Goal: Obtain resource: Download file/media

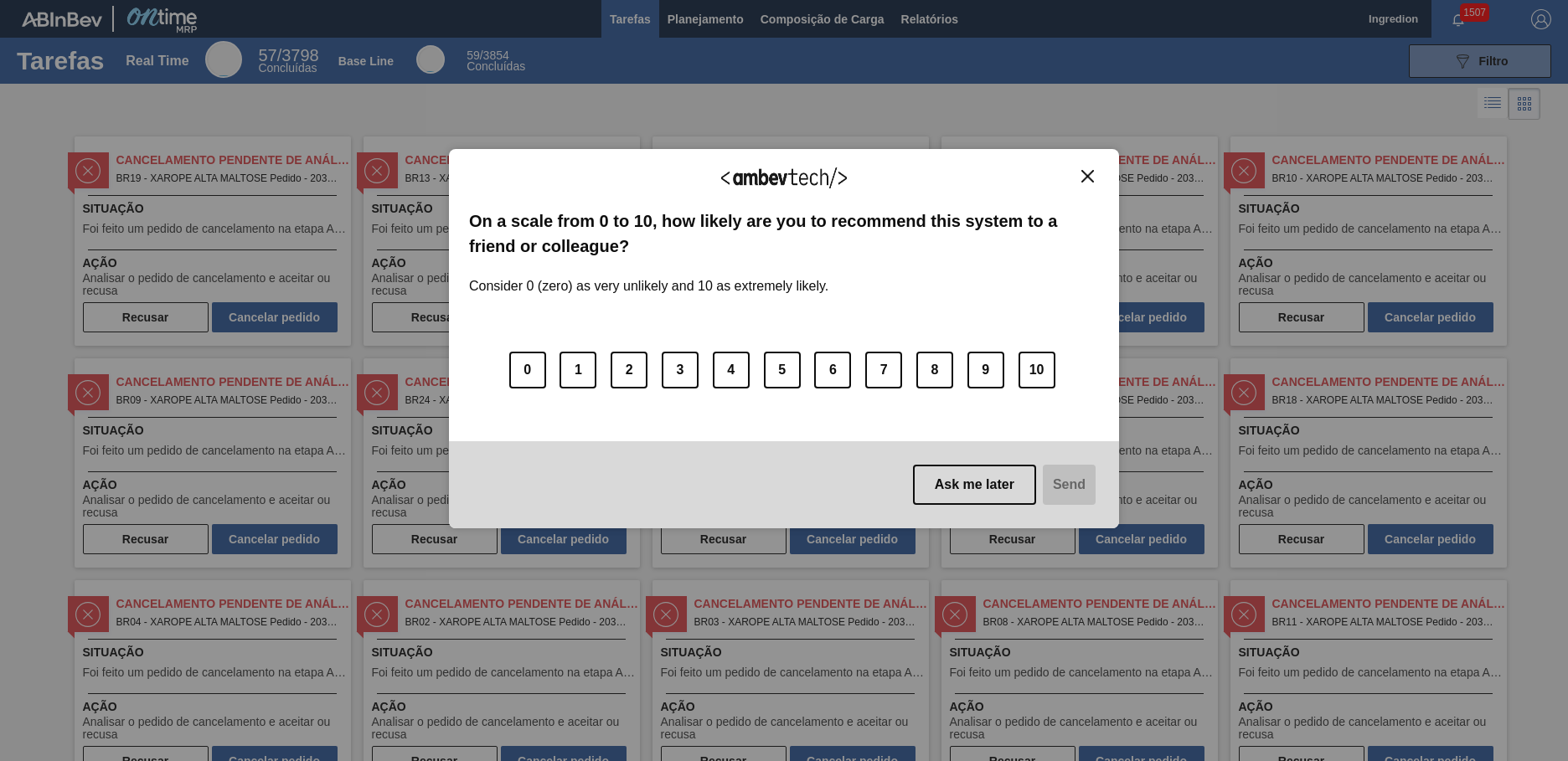
click at [1088, 176] on img "Close" at bounding box center [1088, 176] width 13 height 13
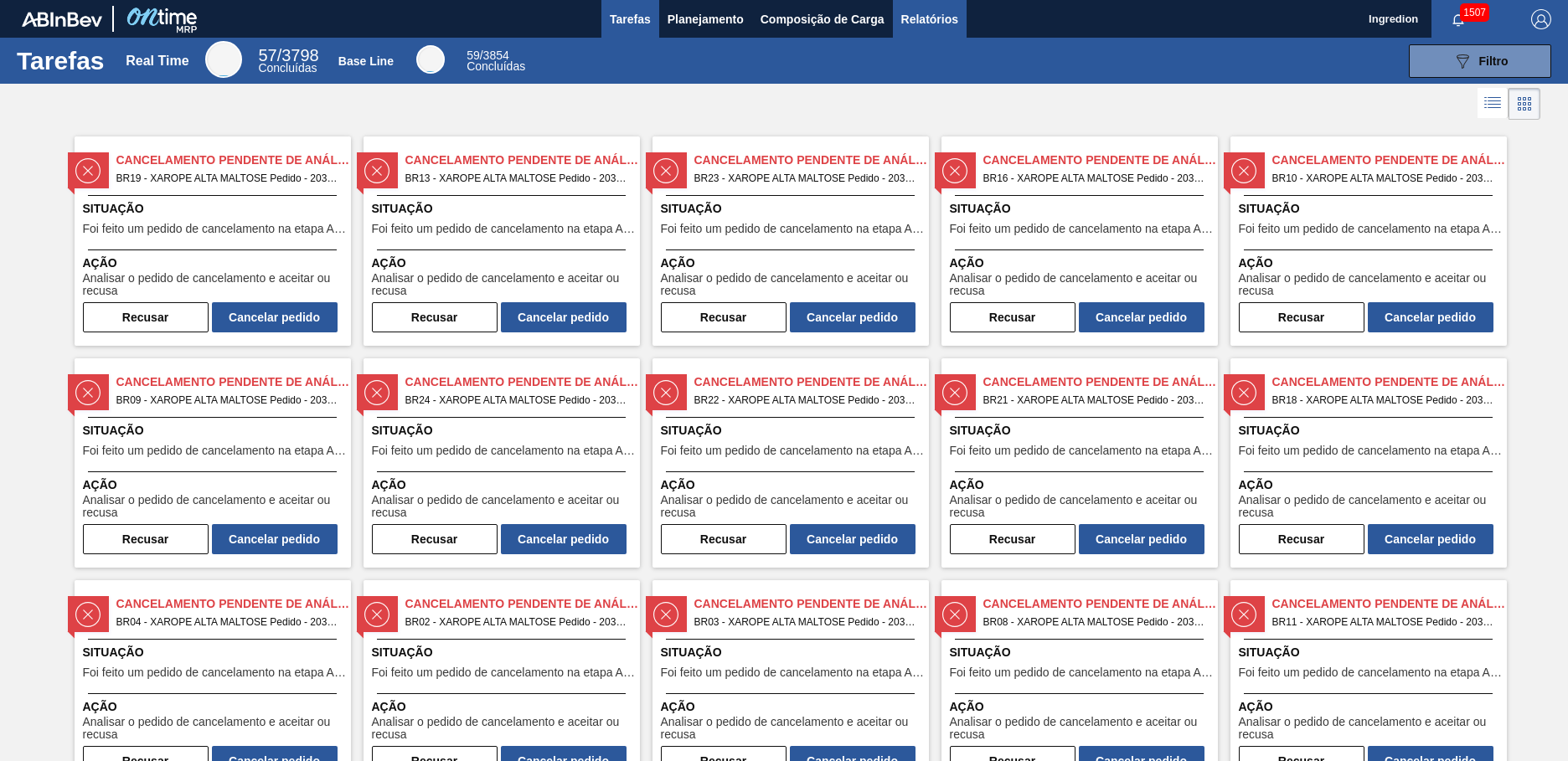
click at [928, 18] on span "Relatórios" at bounding box center [930, 19] width 57 height 20
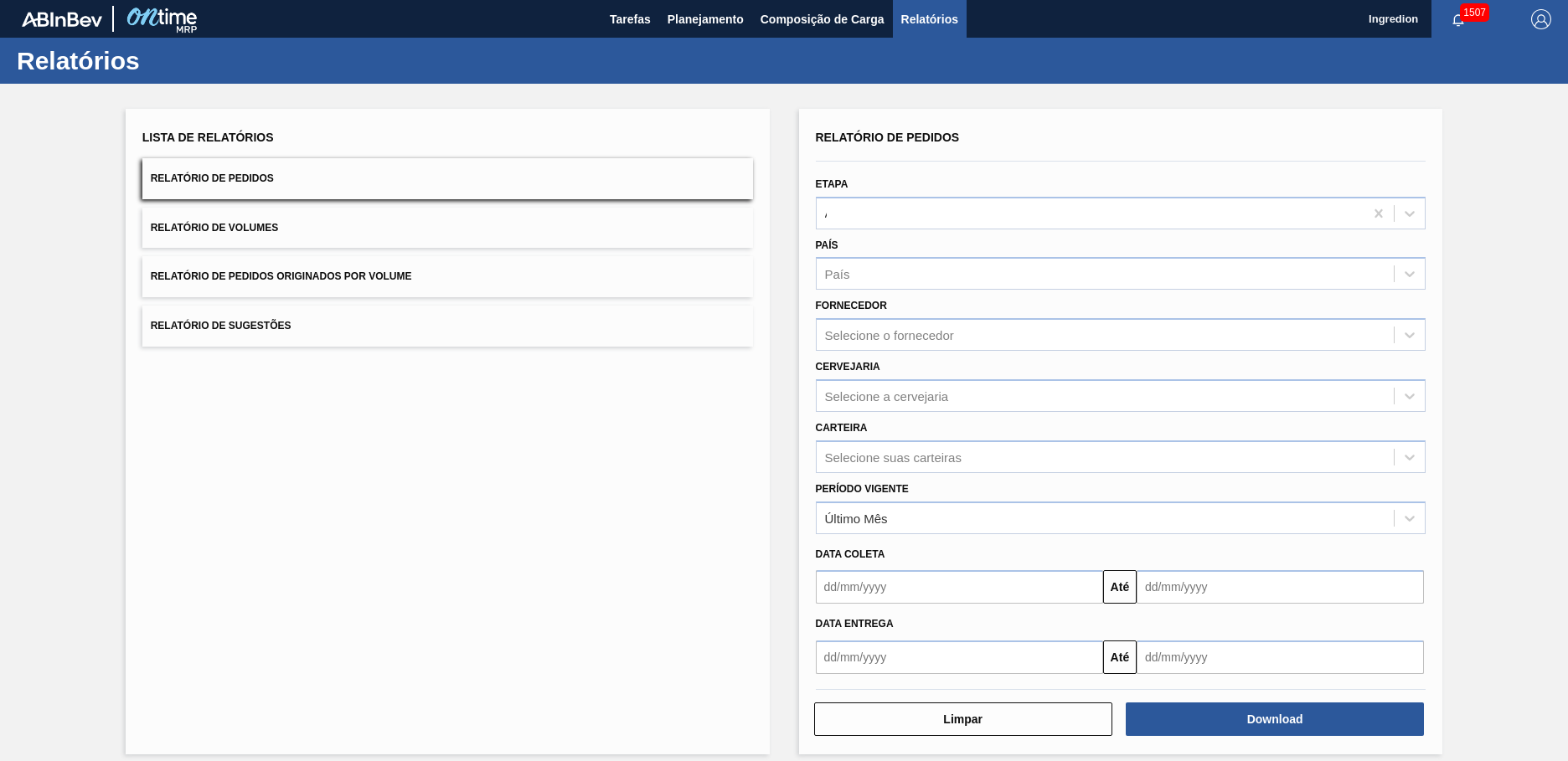
type input "Aguardando Faturamento"
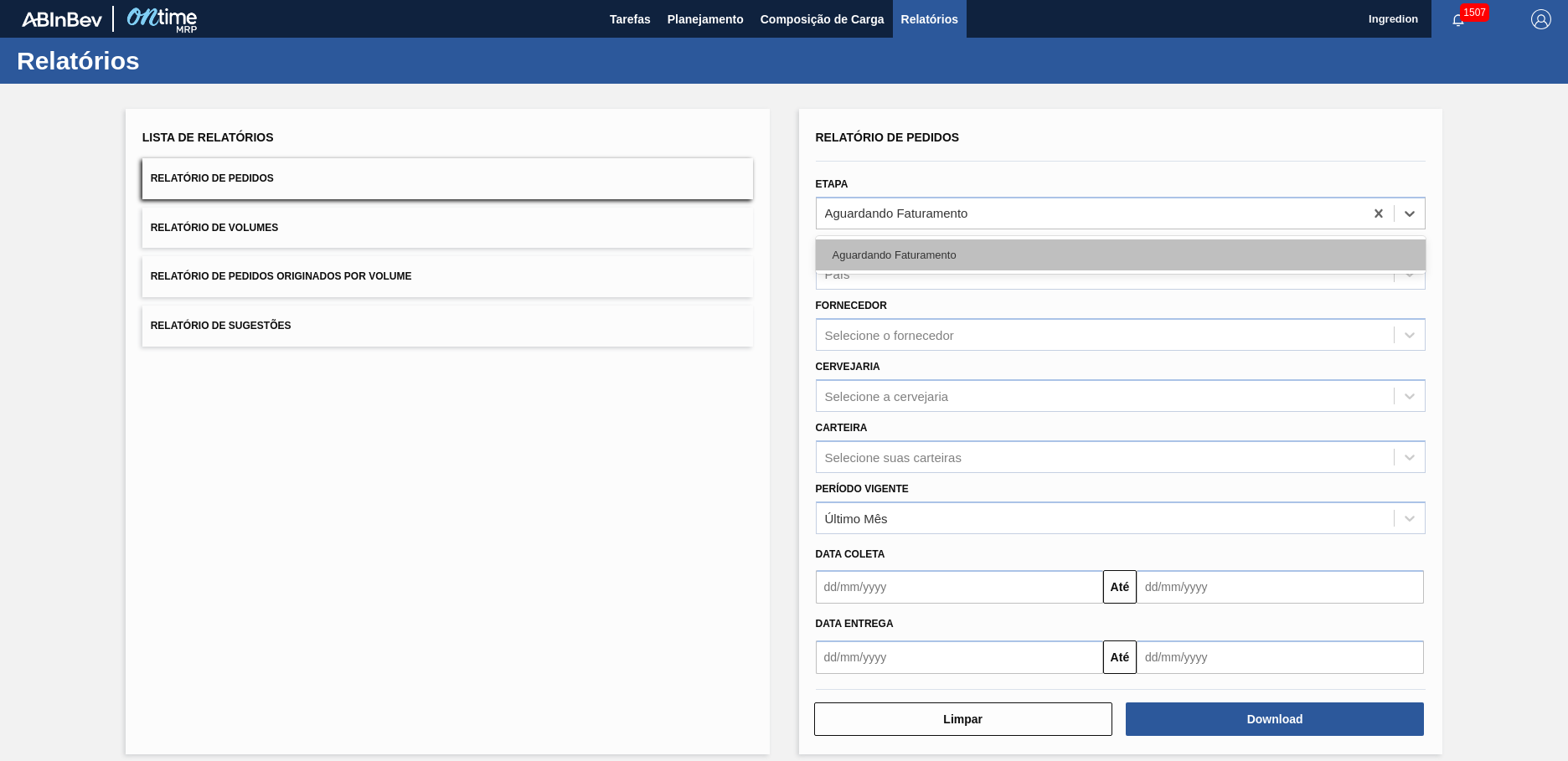
click at [1118, 255] on div "Aguardando Faturamento" at bounding box center [1121, 255] width 611 height 31
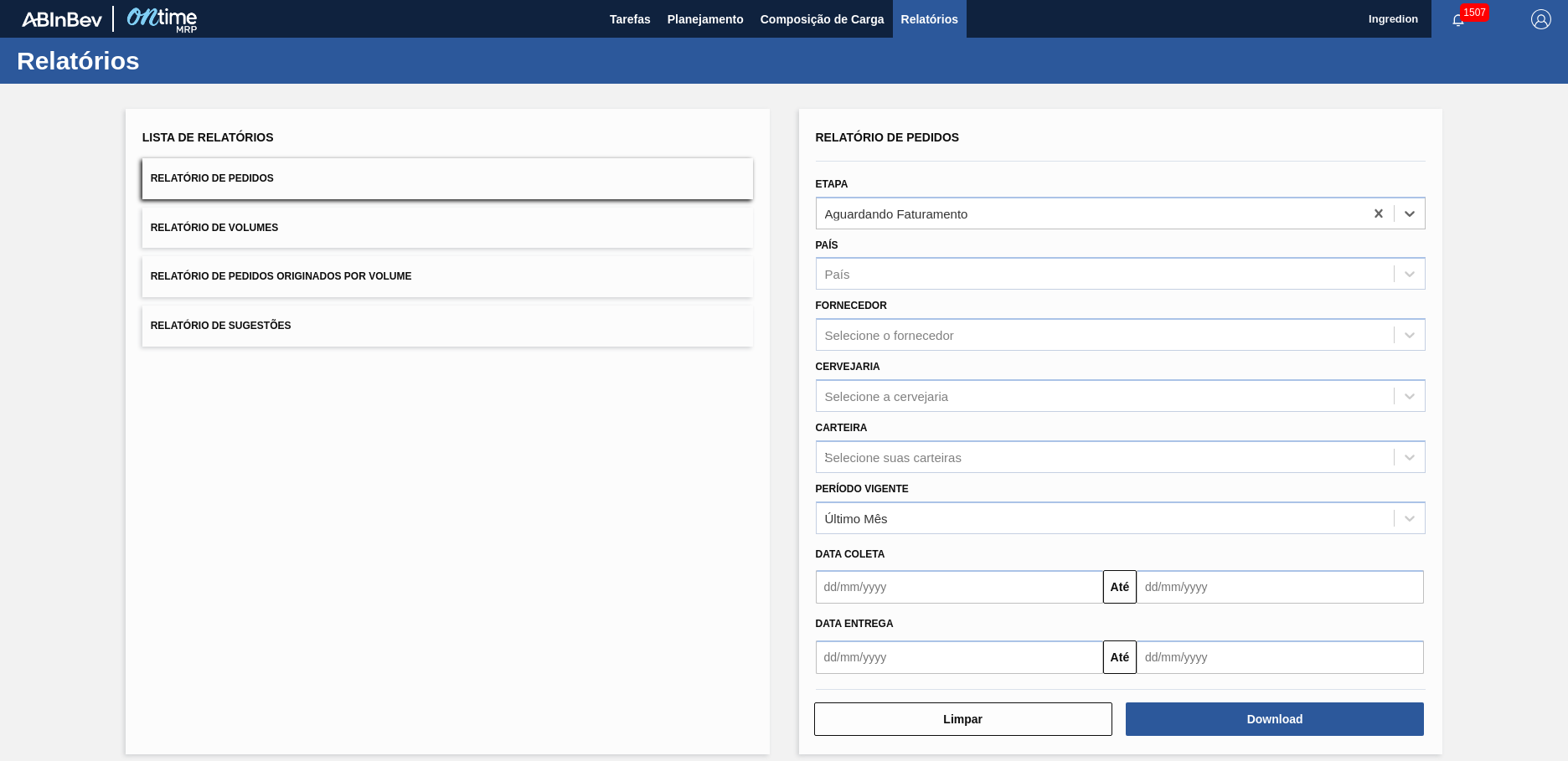
type input "Xarope"
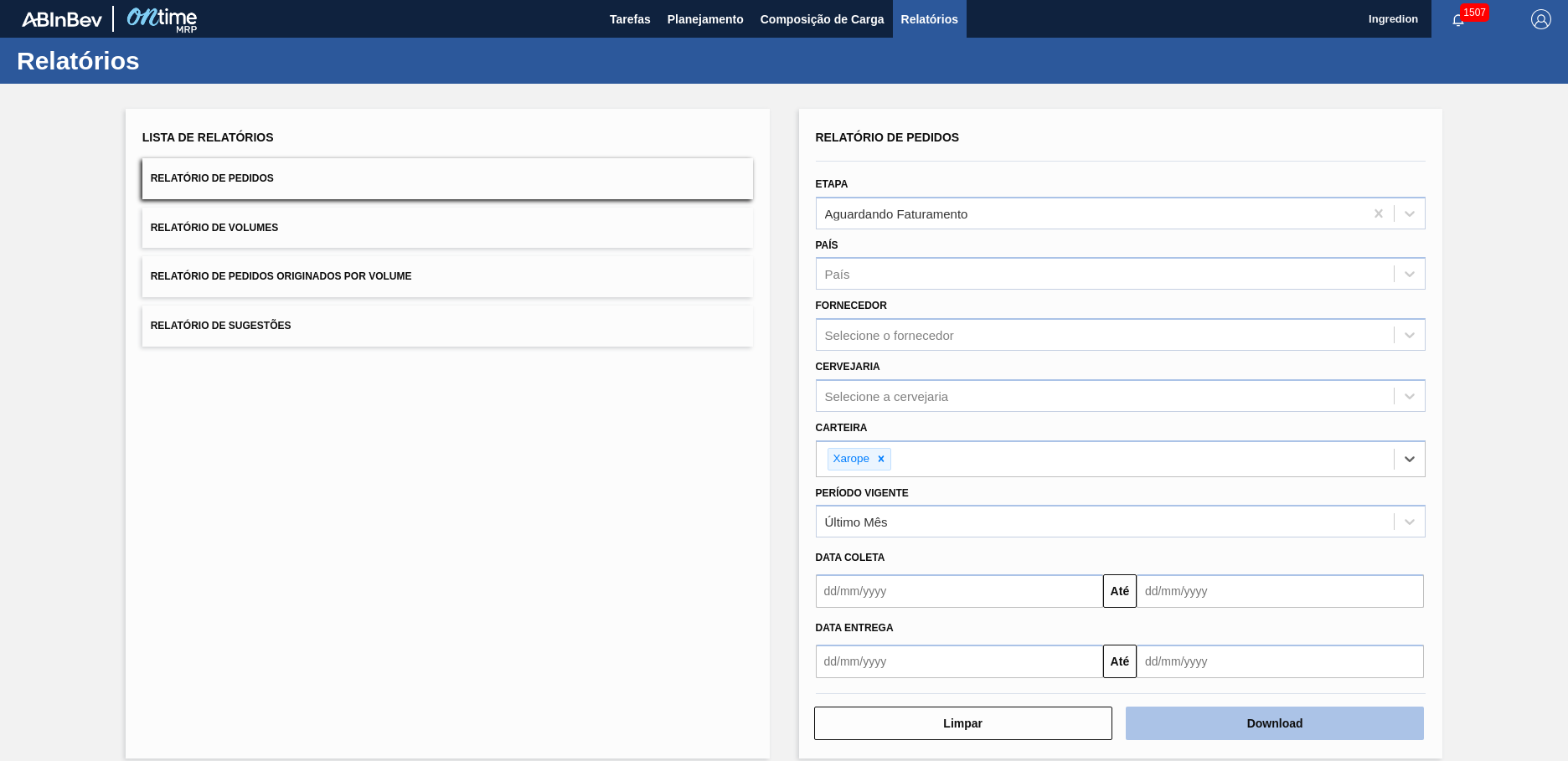
click at [1273, 723] on button "Download" at bounding box center [1275, 723] width 298 height 34
